Goal: Task Accomplishment & Management: Complete application form

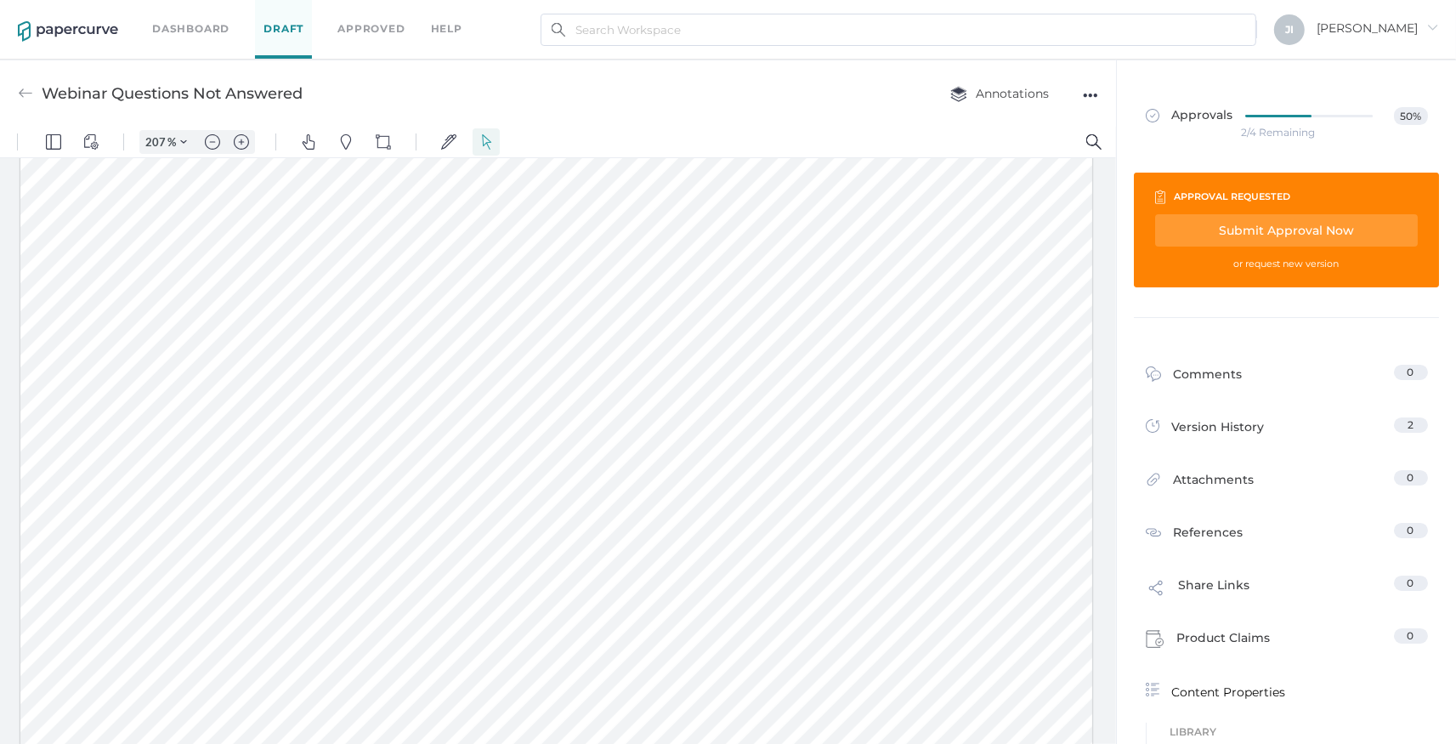
click at [165, 21] on link "Dashboard" at bounding box center [190, 29] width 77 height 19
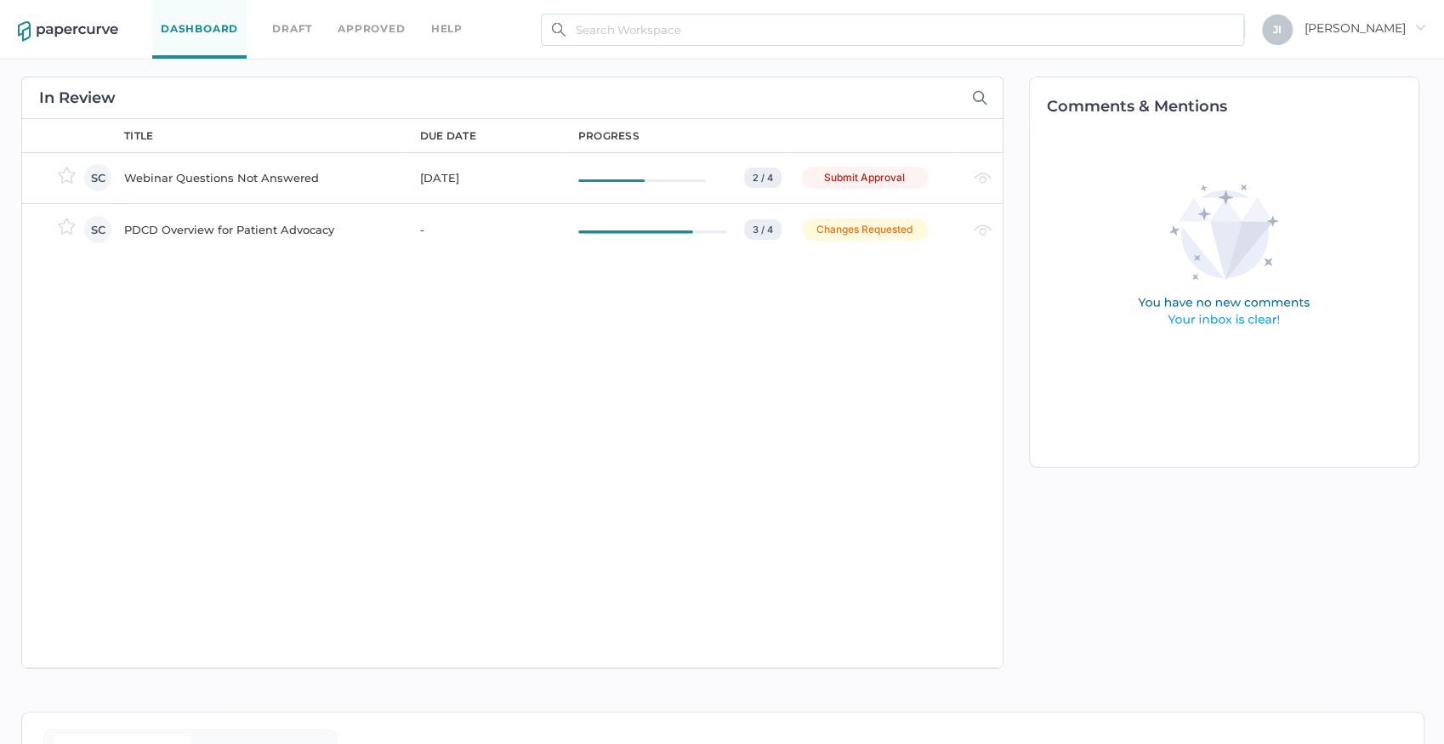
click at [365, 40] on div "Dashboard Draft Approved help" at bounding box center [320, 29] width 336 height 59
click at [369, 32] on link "Approved" at bounding box center [371, 29] width 67 height 19
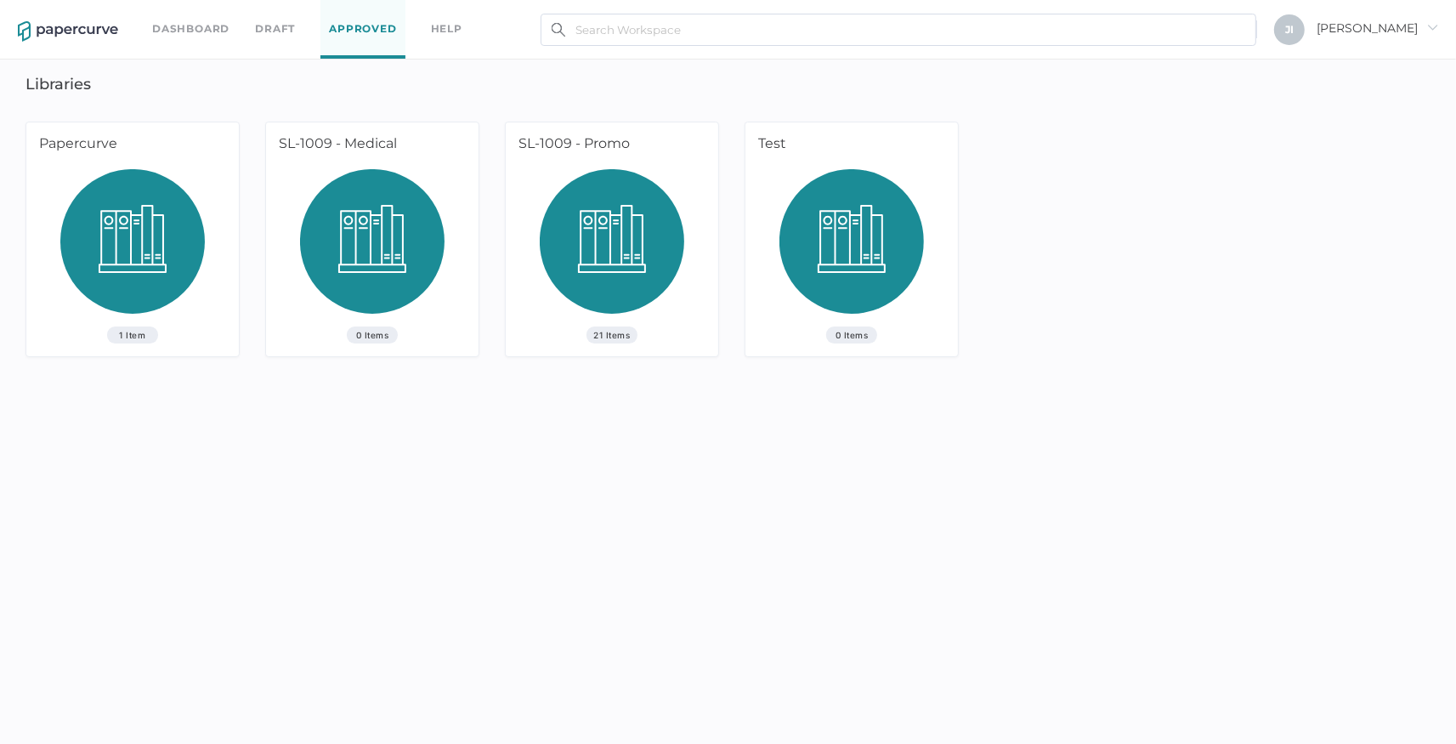
click at [274, 25] on link "Draft" at bounding box center [275, 29] width 40 height 19
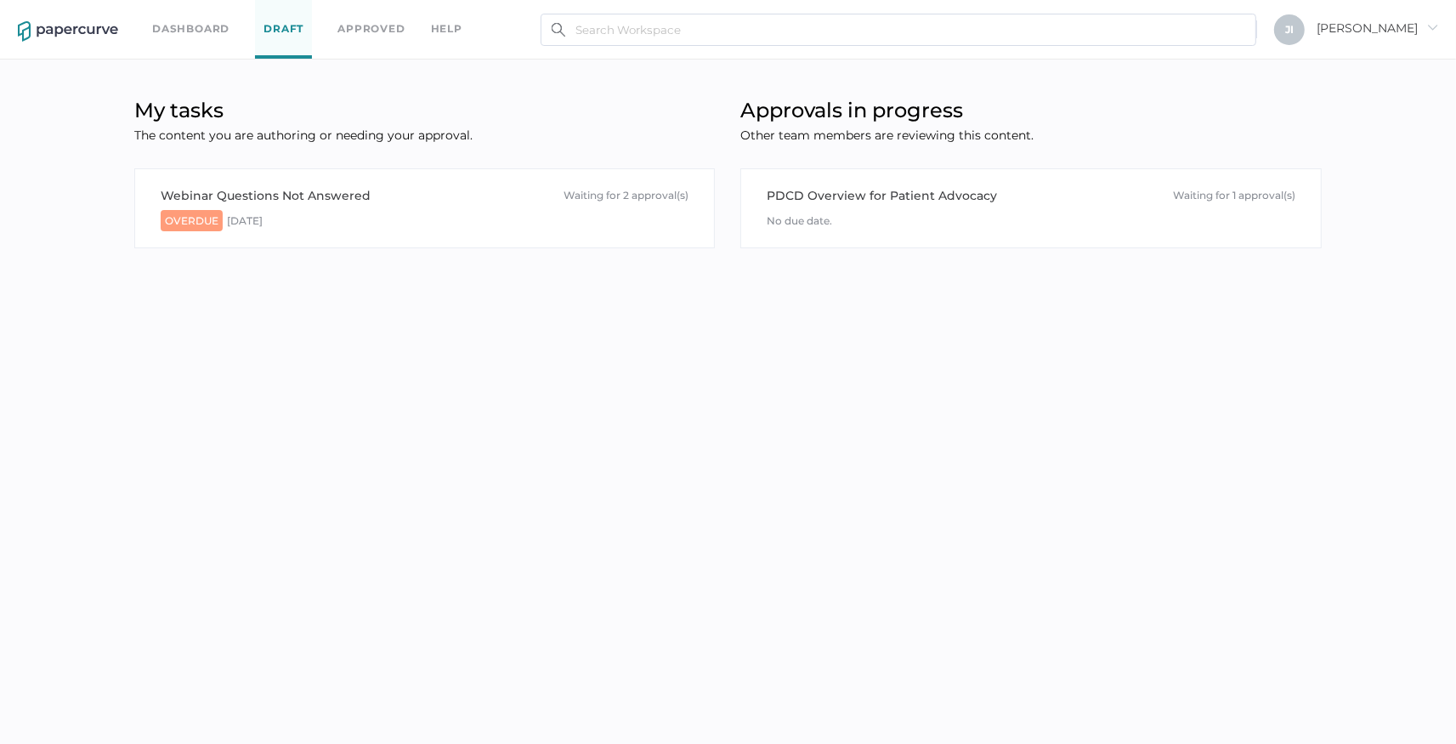
click at [206, 32] on link "Dashboard" at bounding box center [190, 29] width 77 height 19
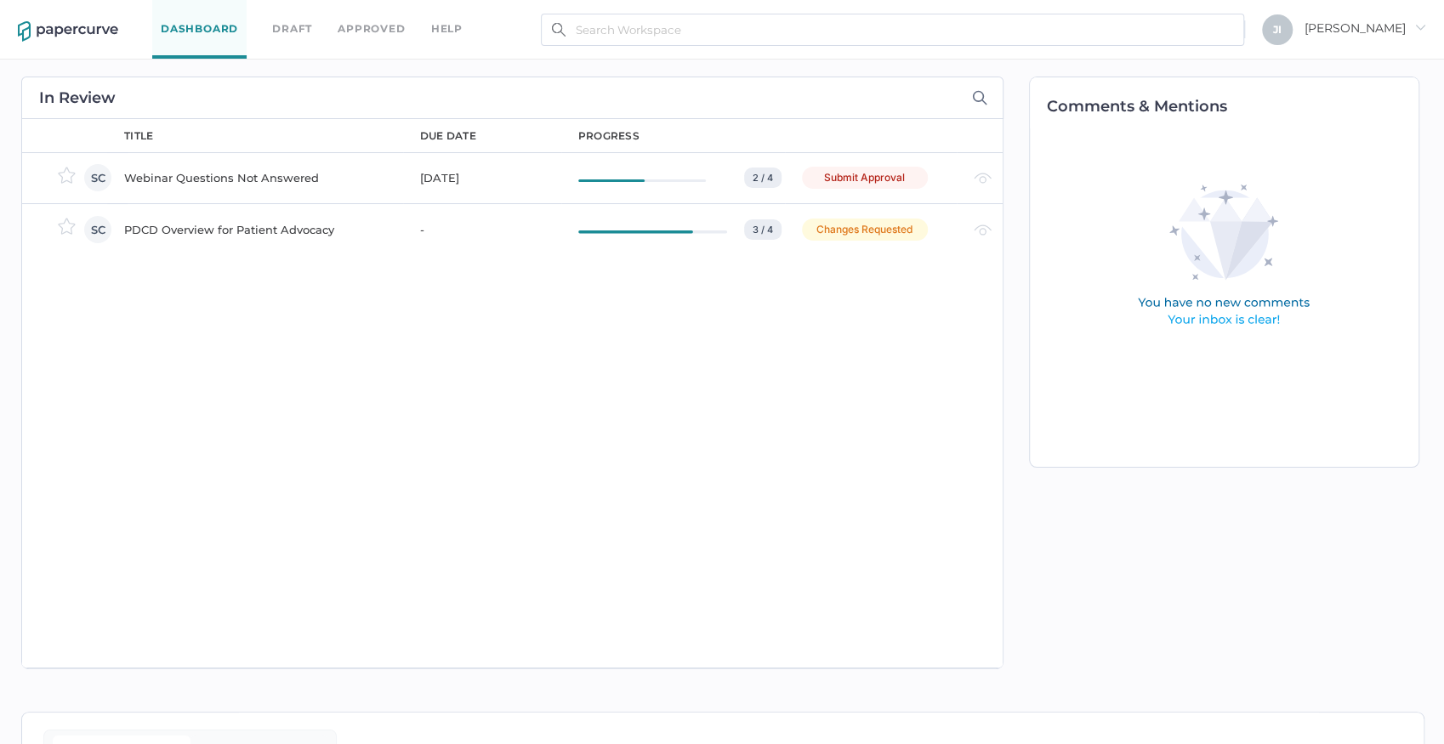
click at [269, 179] on div "Webinar Questions Not Answered" at bounding box center [261, 177] width 275 height 20
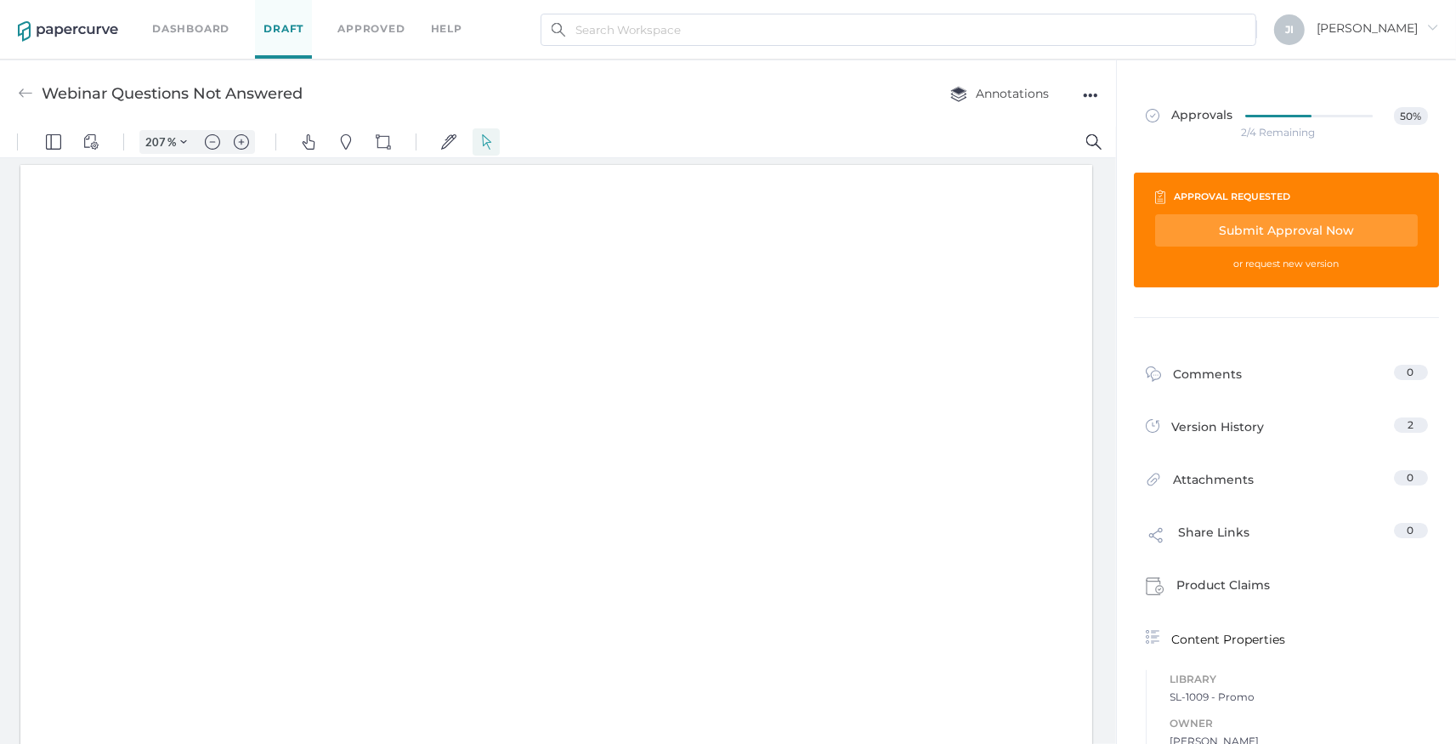
type input "207"
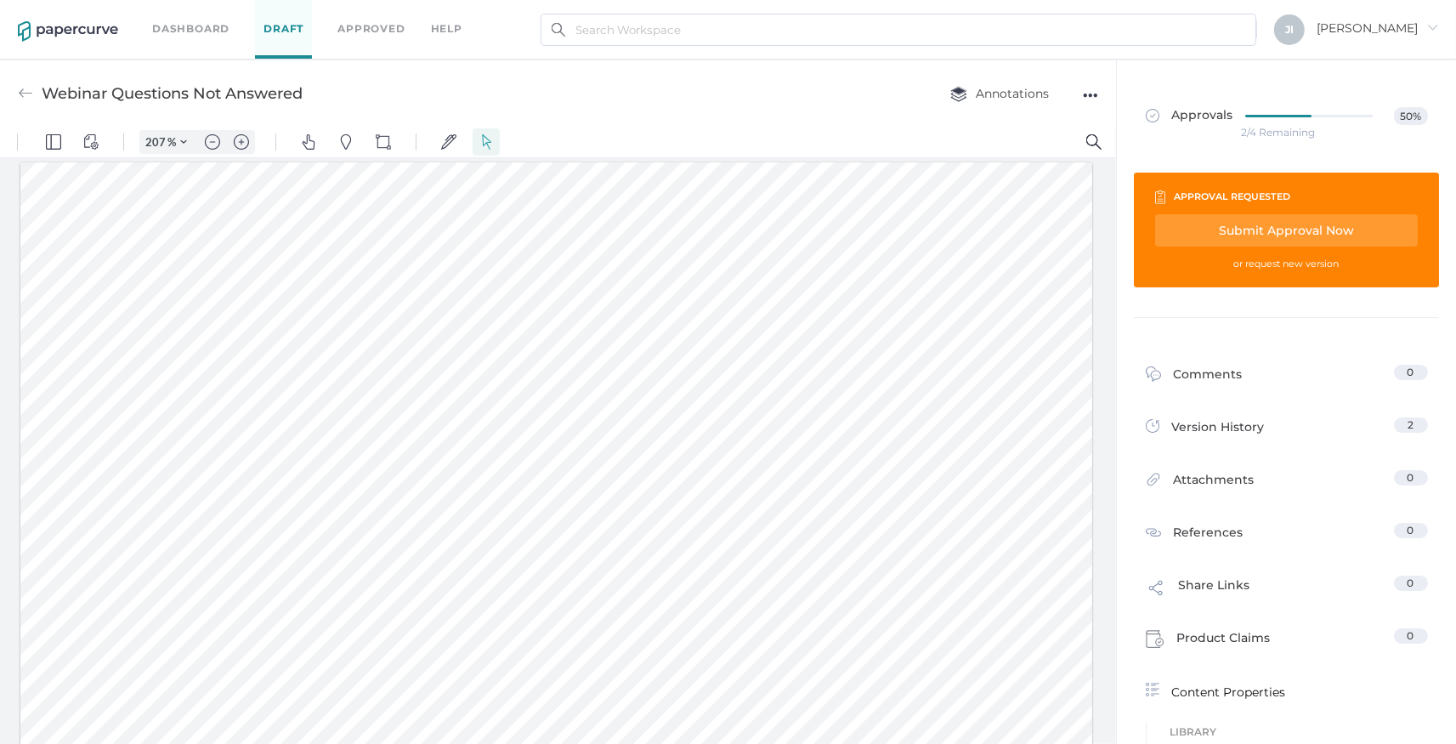
click at [1308, 231] on div "Submit Approval Now" at bounding box center [1286, 230] width 263 height 32
type input "jindyk@lifesciencelegal.com"
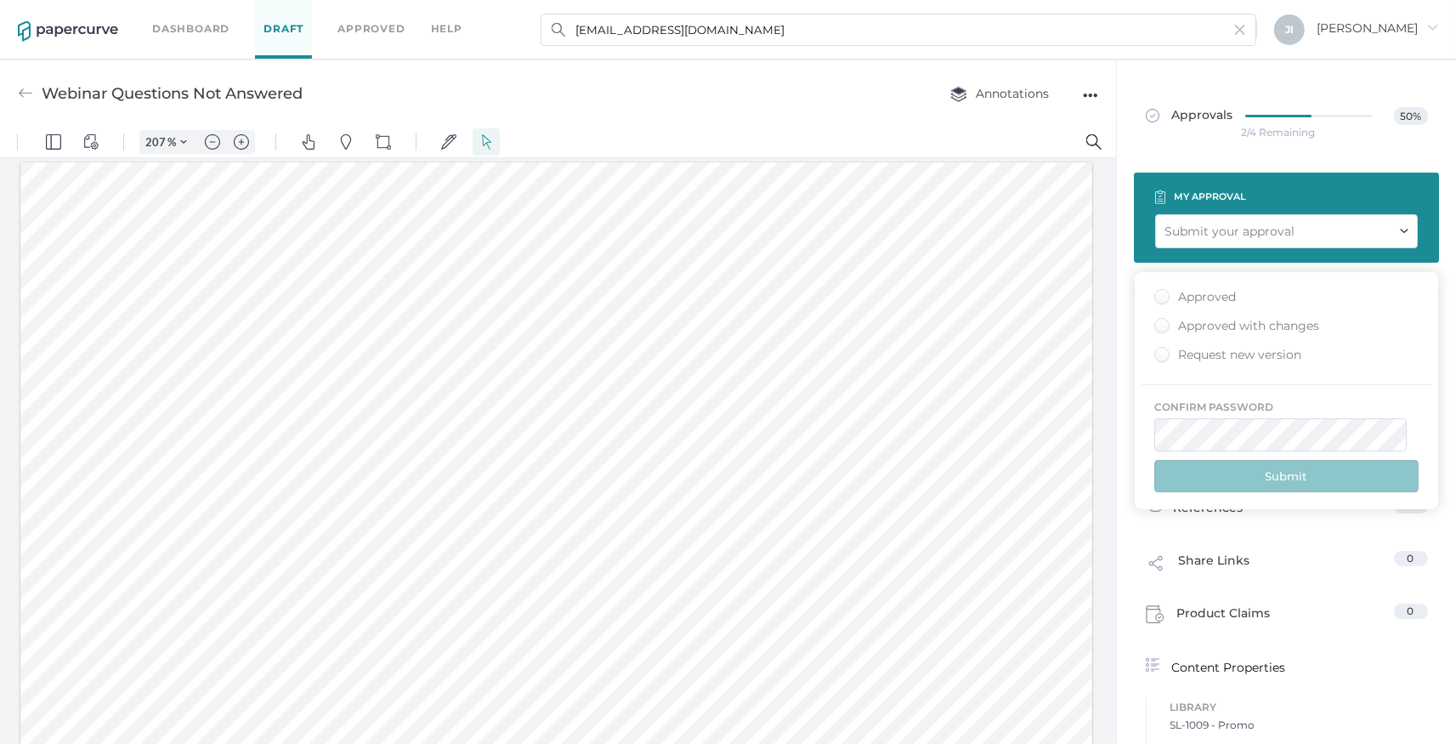
click at [1156, 295] on div "Approved" at bounding box center [1195, 297] width 82 height 16
click at [1159, 292] on input "Approved" at bounding box center [1159, 292] width 0 height 0
click at [1289, 462] on button "Submit" at bounding box center [1286, 476] width 264 height 32
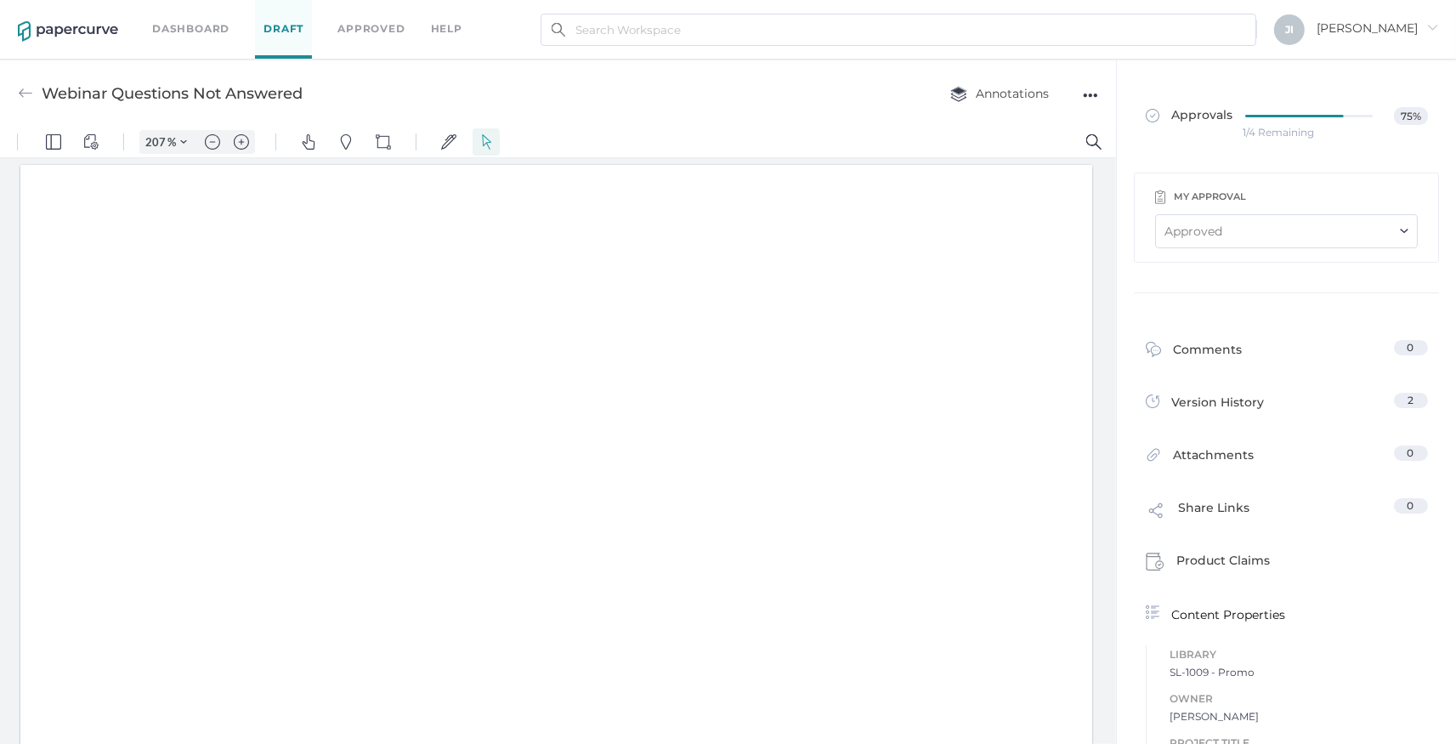
type input "207"
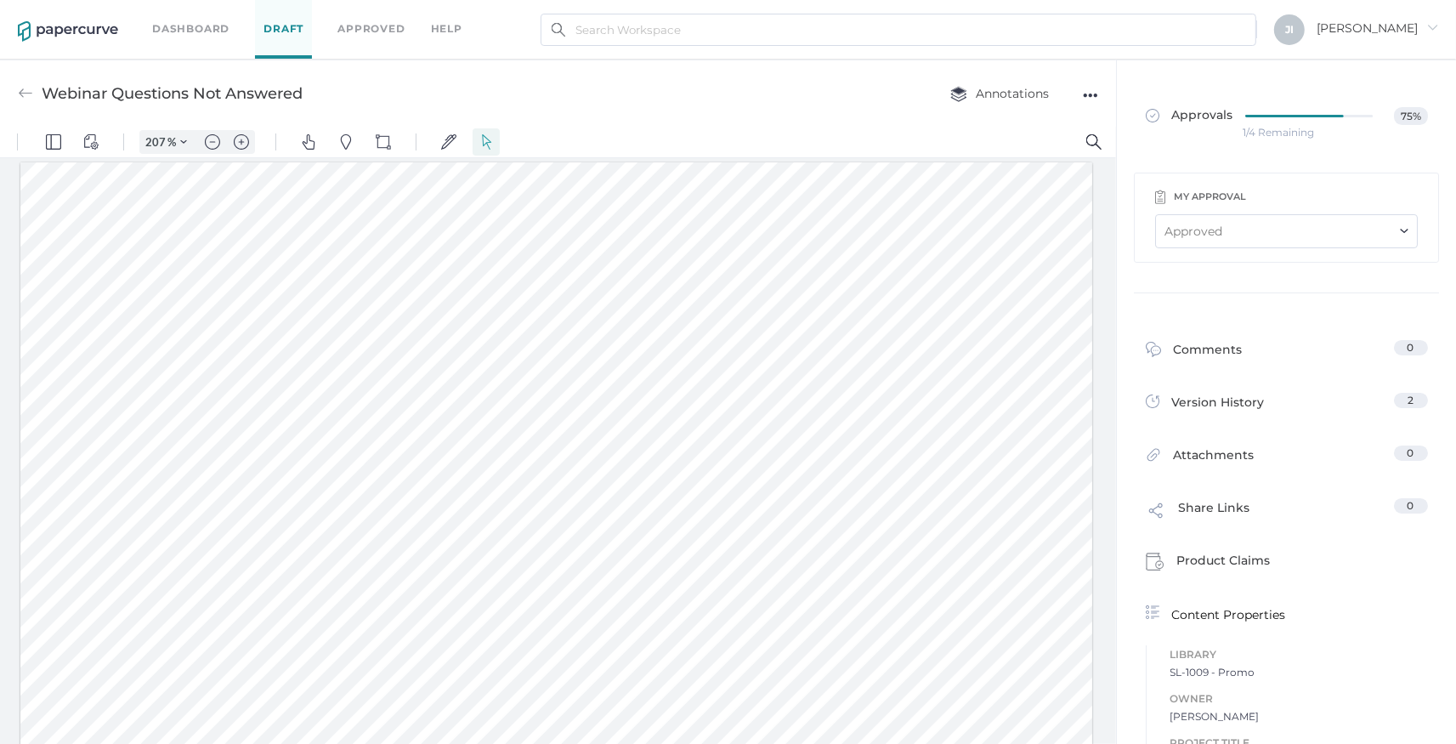
click at [166, 44] on div "Dashboard Draft Approved help" at bounding box center [320, 29] width 336 height 59
click at [175, 30] on link "Dashboard" at bounding box center [190, 29] width 77 height 19
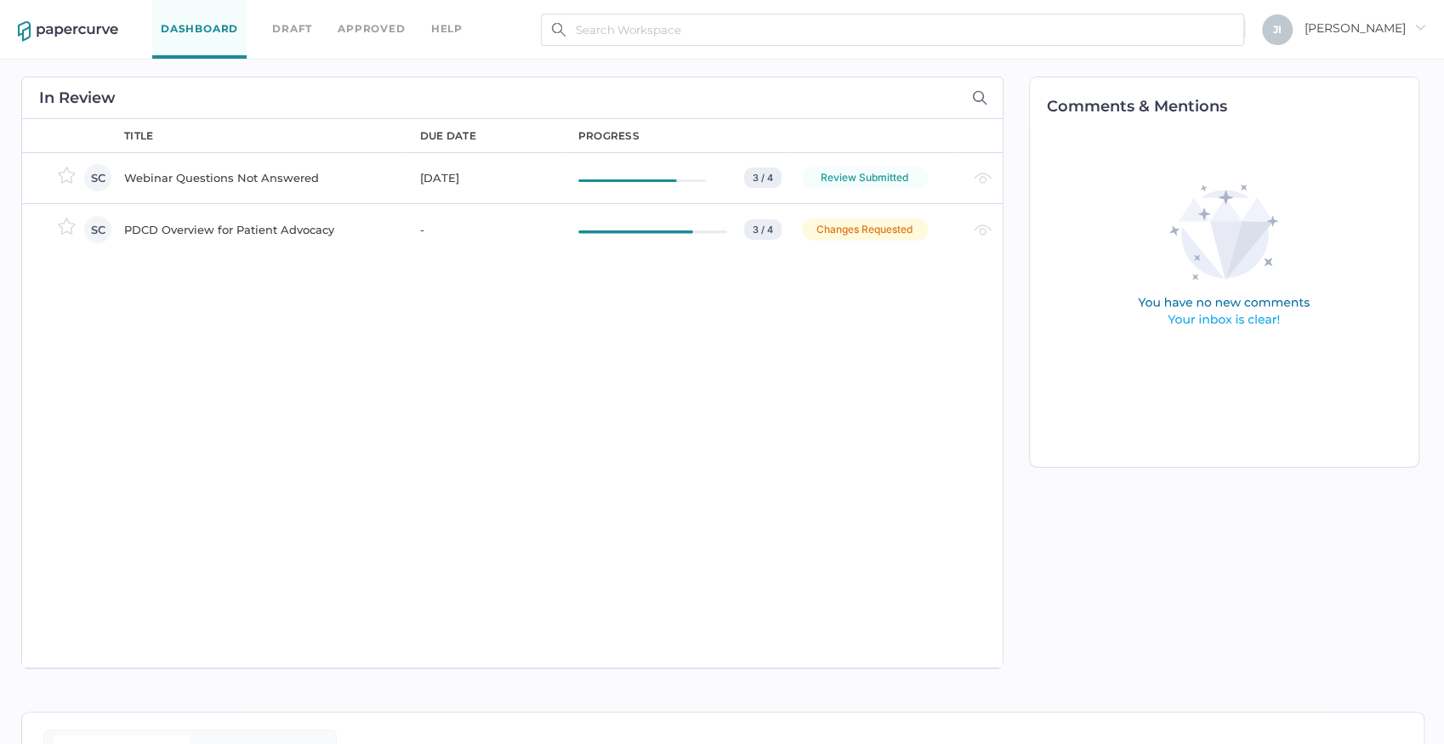
click at [893, 229] on div "Changes Requested" at bounding box center [865, 229] width 126 height 22
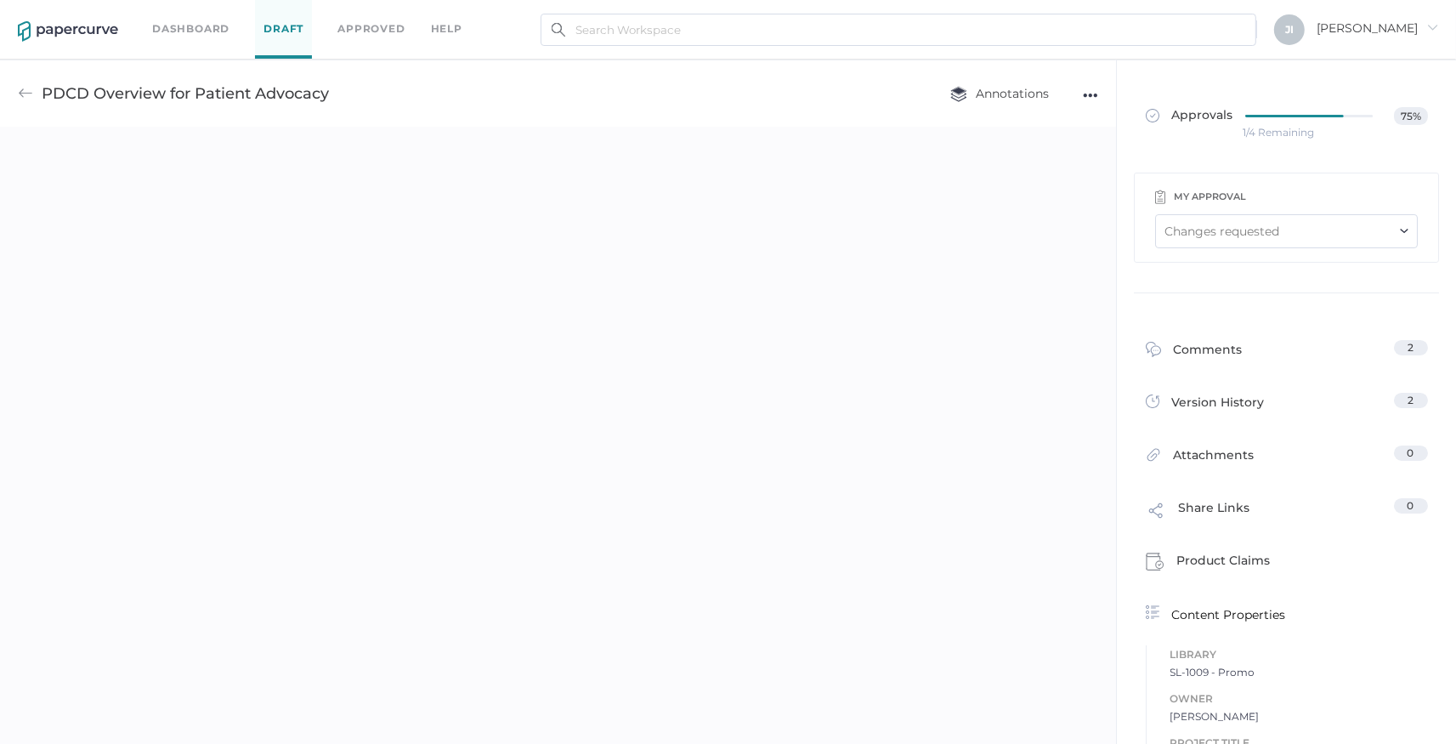
click at [1243, 225] on div "Changes requested" at bounding box center [1222, 231] width 115 height 19
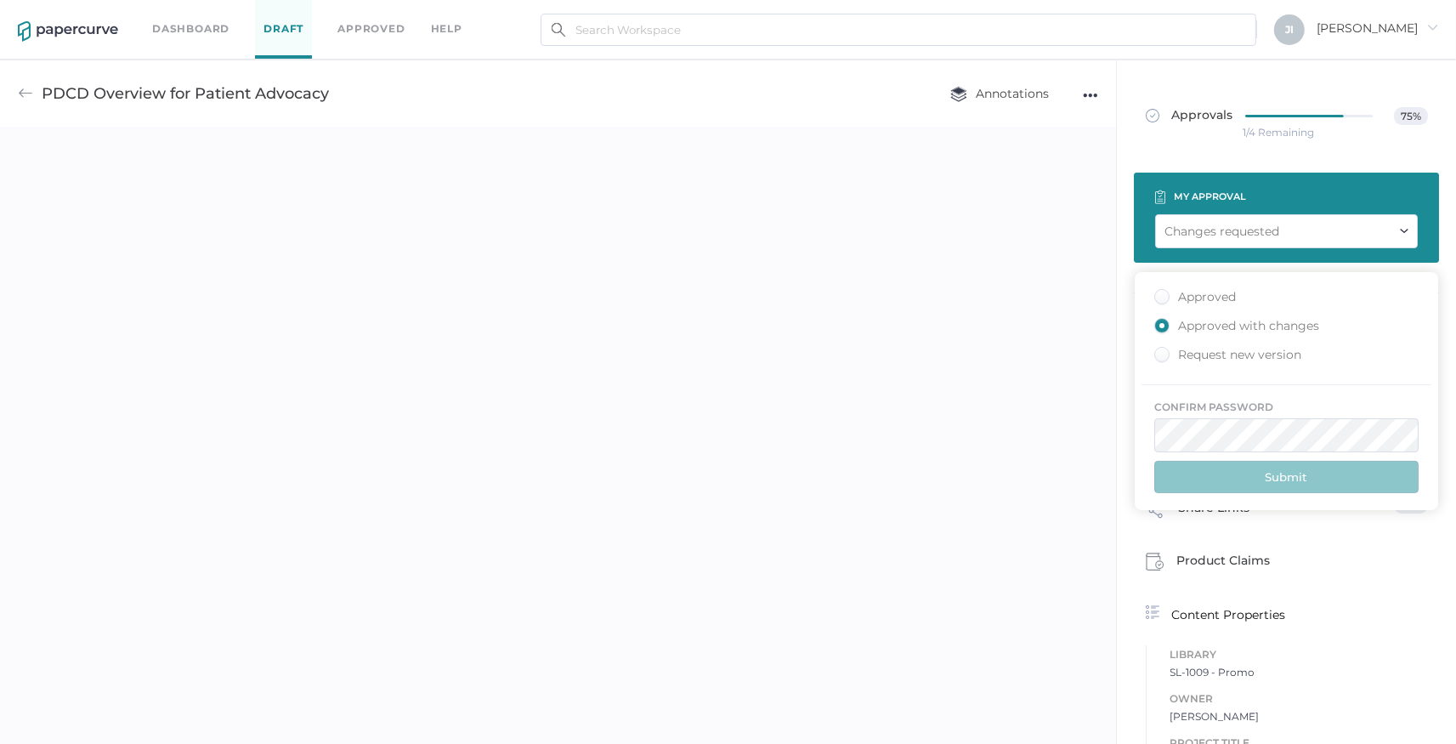
type input "jindyk@lifesciencelegal.com"
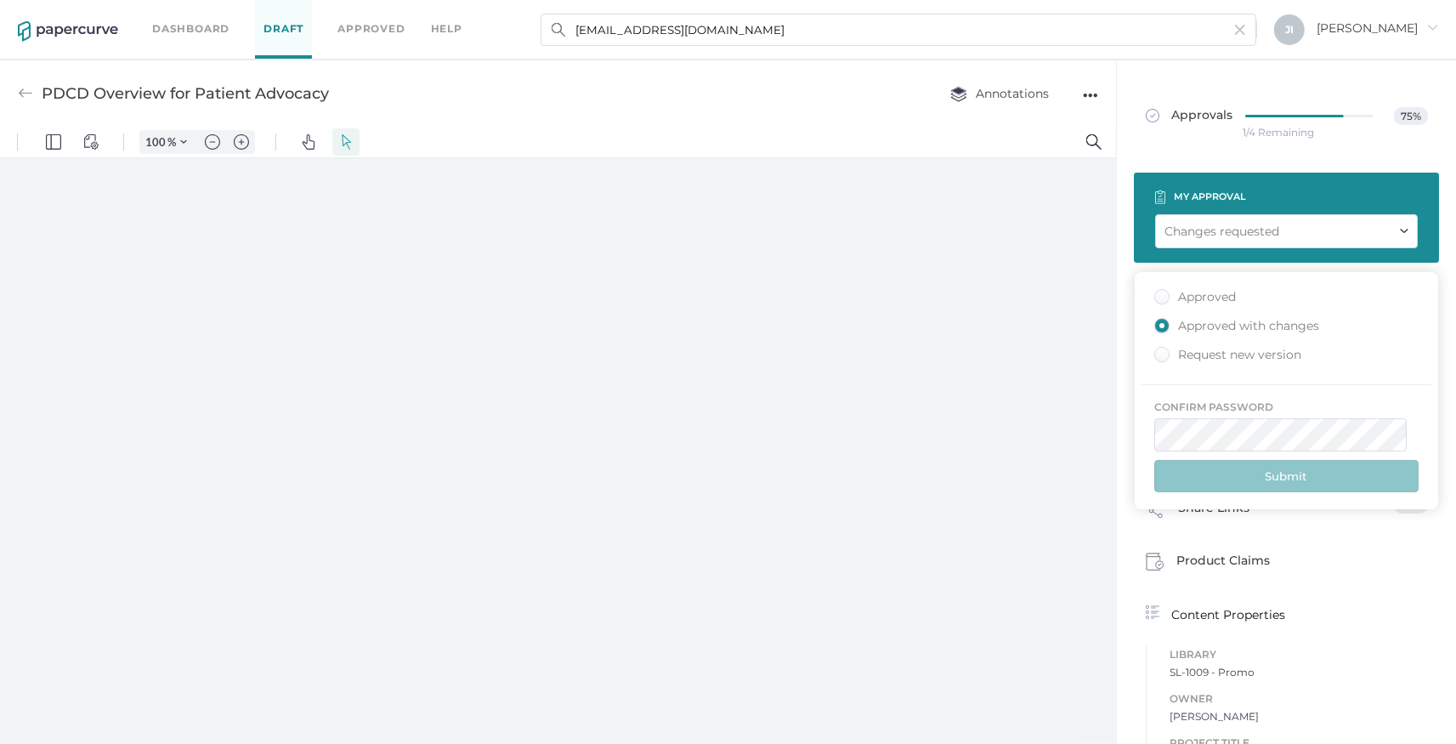
type input "207"
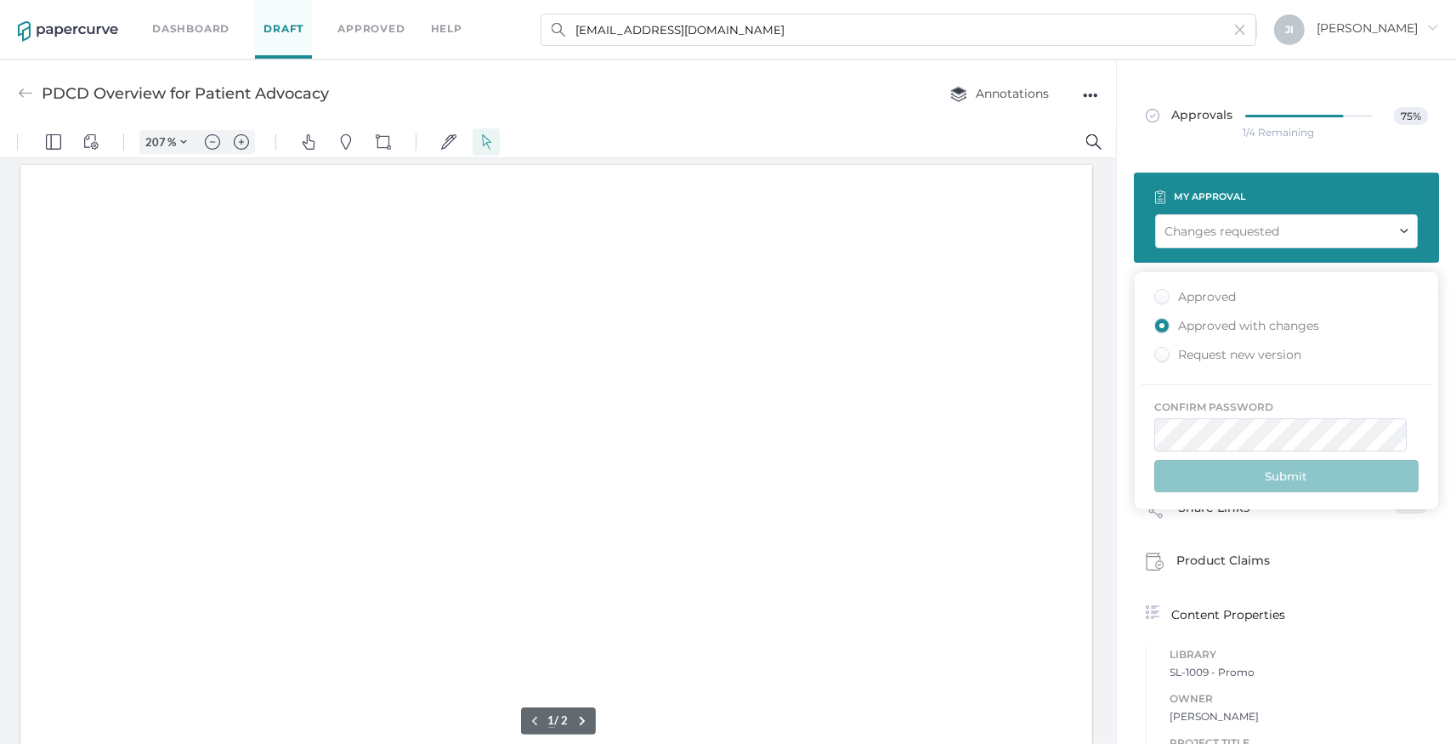
scroll to position [3, 0]
click at [1217, 301] on div "Approved" at bounding box center [1195, 297] width 82 height 16
click at [1159, 292] on input "Approved" at bounding box center [1159, 292] width 0 height 0
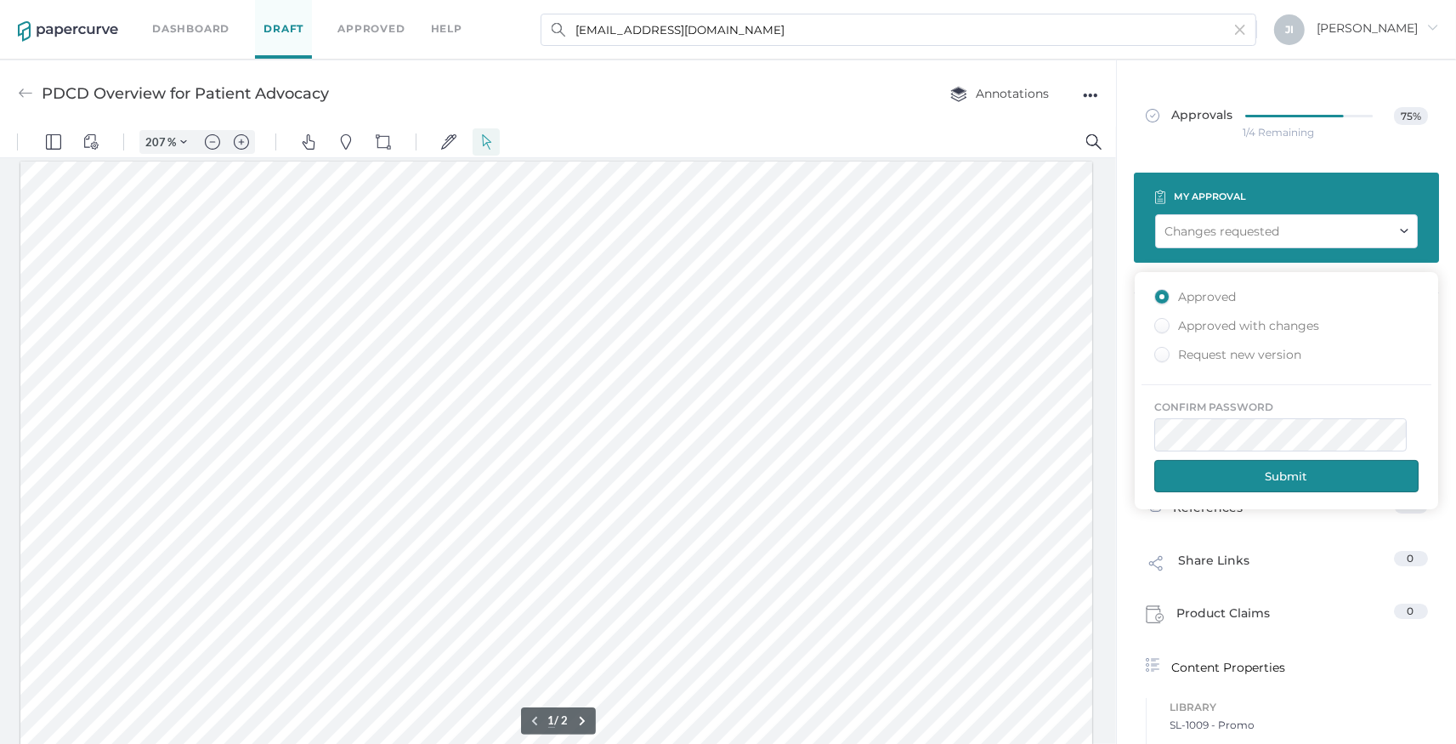
click at [1273, 466] on button "Submit" at bounding box center [1286, 476] width 264 height 32
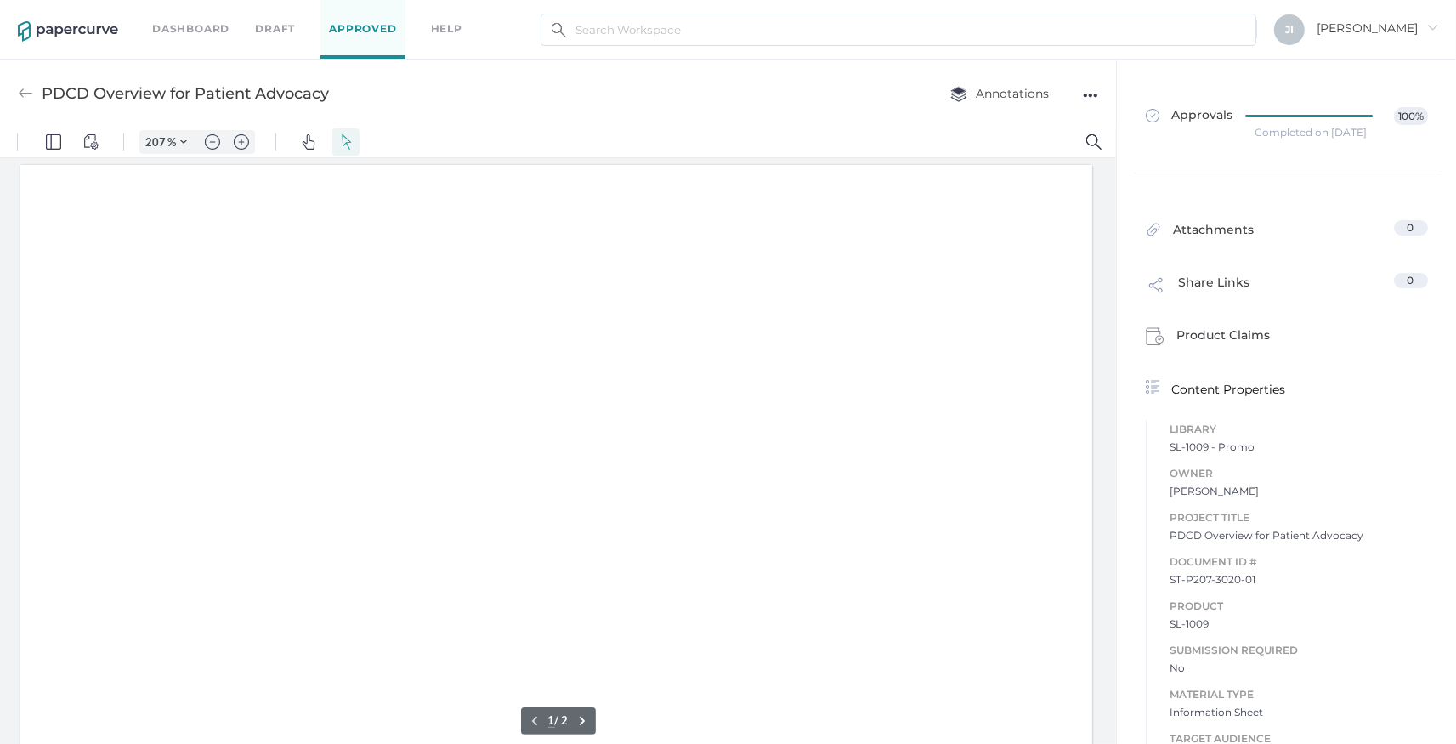
type input "207"
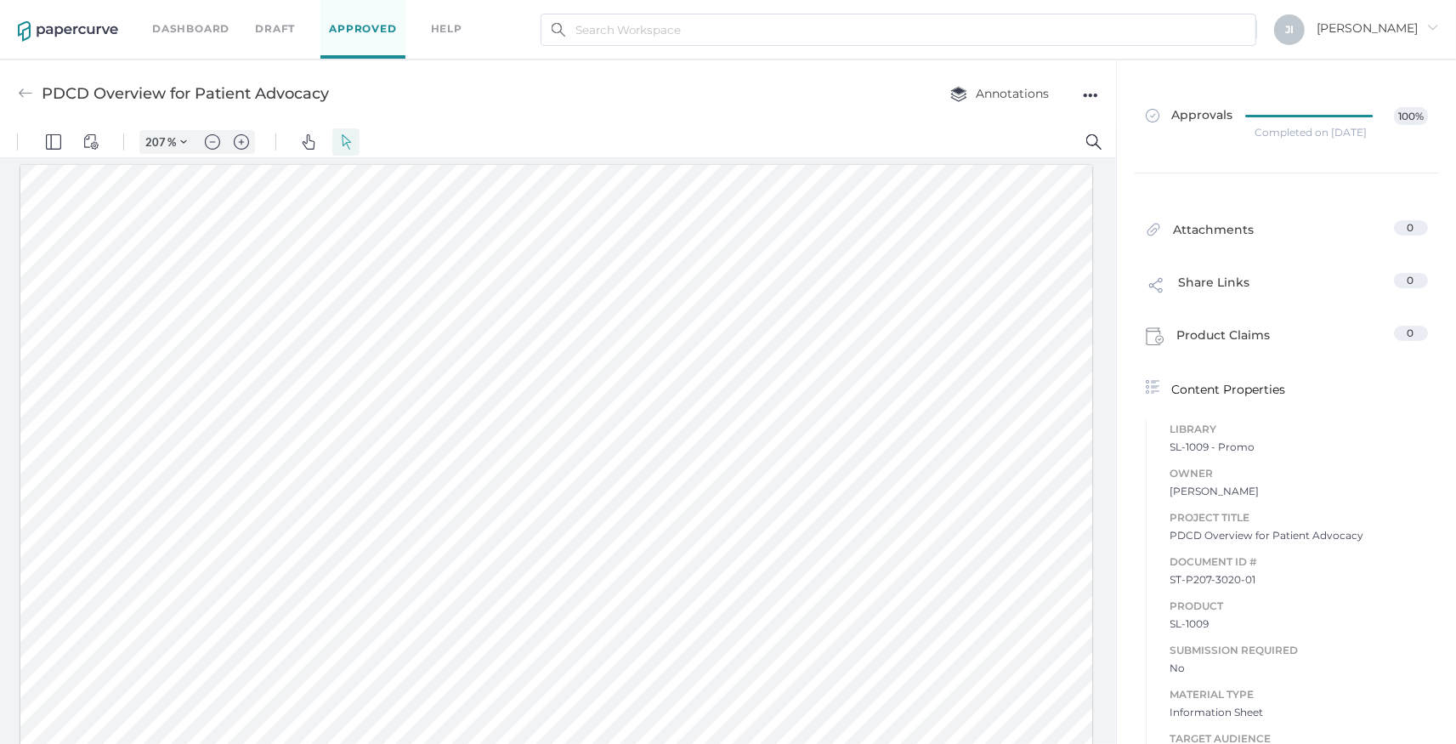
scroll to position [3, 0]
